Goal: Information Seeking & Learning: Find specific fact

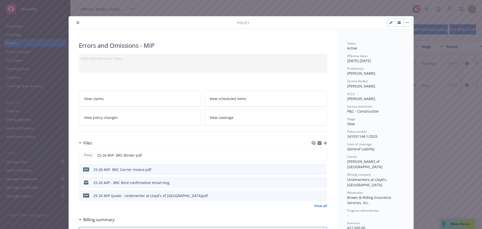
click at [75, 23] on button "close" at bounding box center [78, 23] width 6 height 6
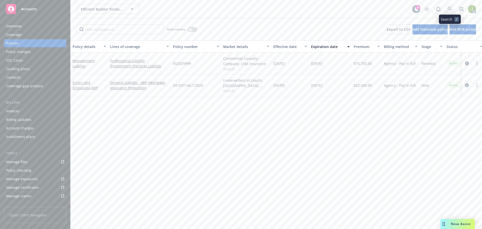
click at [451, 10] on icon at bounding box center [449, 9] width 5 height 5
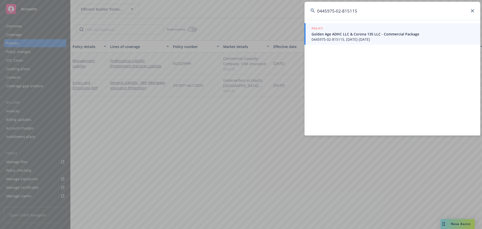
type input "0445975-02-815115"
click at [329, 39] on span "0445975-02-815115, [DATE]-[DATE]" at bounding box center [392, 39] width 163 height 5
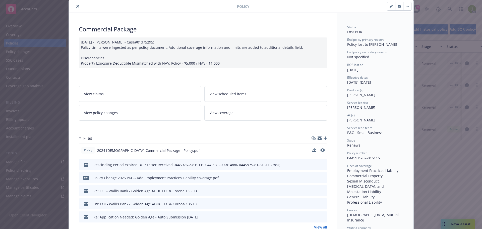
scroll to position [25, 0]
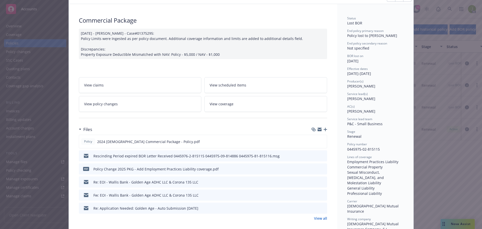
click at [320, 218] on link "View all" at bounding box center [320, 217] width 13 height 5
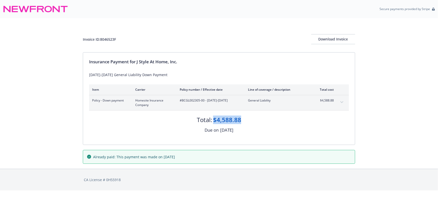
drag, startPoint x: 241, startPoint y: 121, endPoint x: 215, endPoint y: 121, distance: 26.6
click at [215, 121] on div "Total: $4,588.88" at bounding box center [219, 117] width 260 height 14
copy div "$4,588.88"
